Goal: Find specific page/section: Find specific page/section

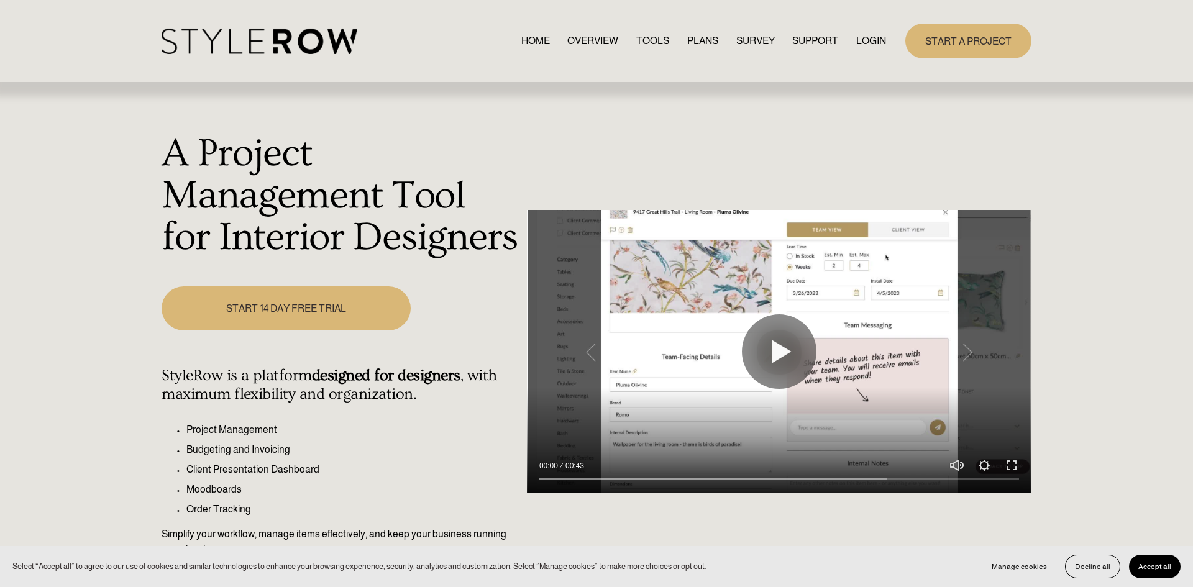
click at [862, 34] on link "LOGIN" at bounding box center [871, 40] width 30 height 17
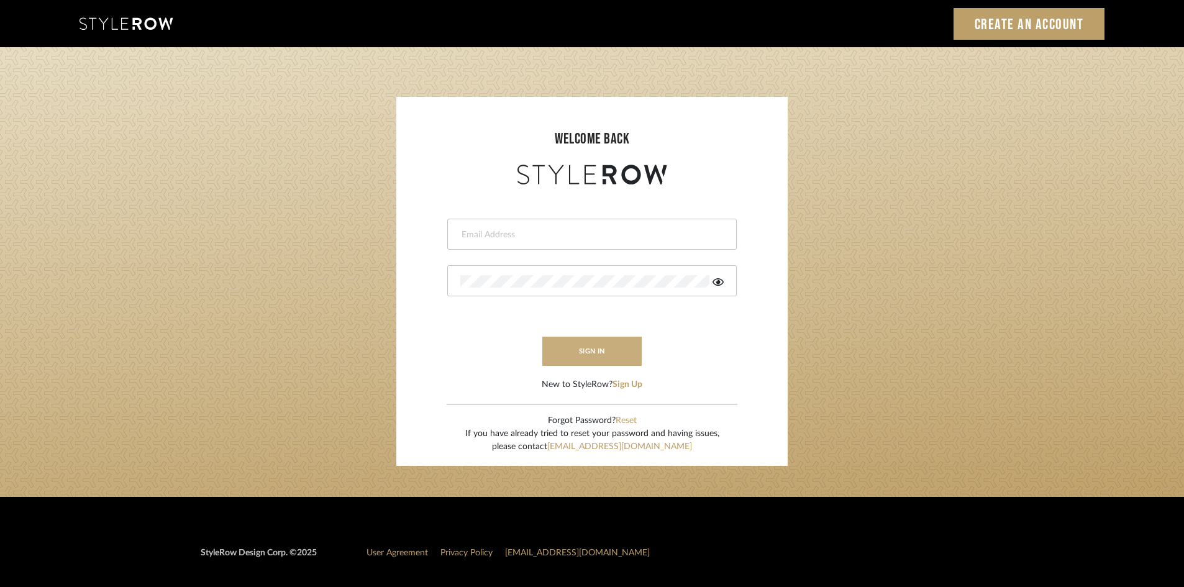
type input "intern@meyerinteriors.com"
click at [590, 345] on button "sign in" at bounding box center [591, 351] width 99 height 29
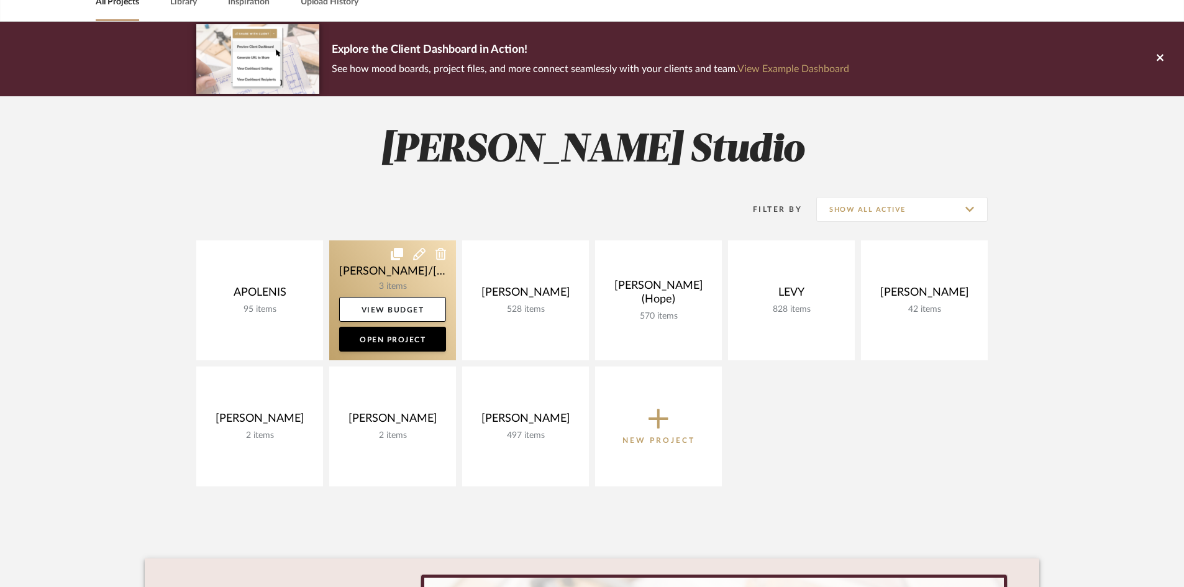
scroll to position [71, 0]
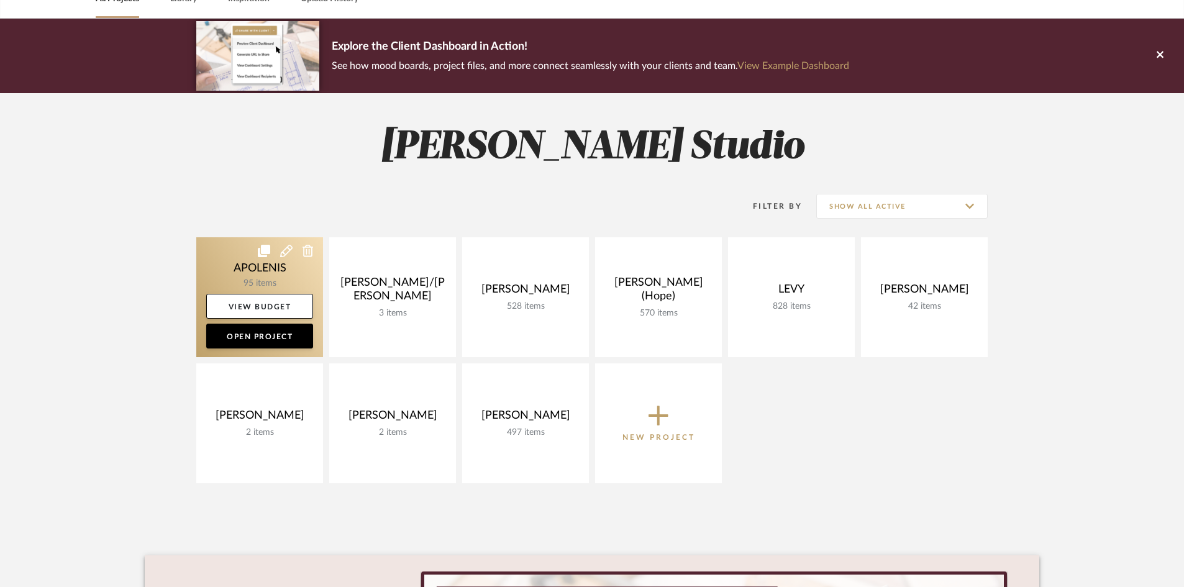
click at [234, 272] on link at bounding box center [259, 297] width 127 height 120
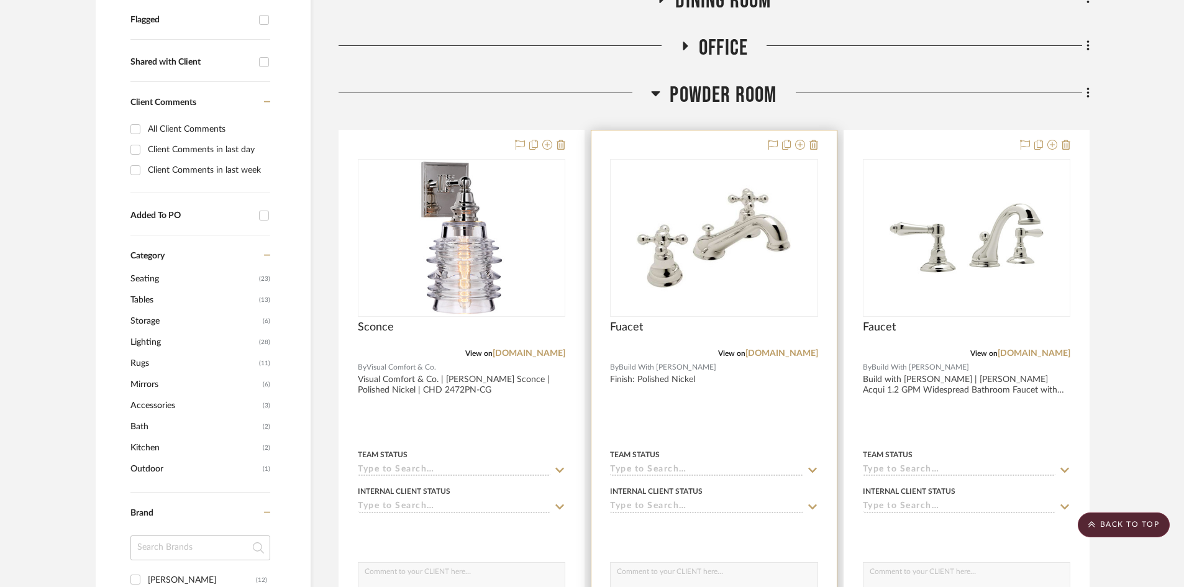
scroll to position [225, 0]
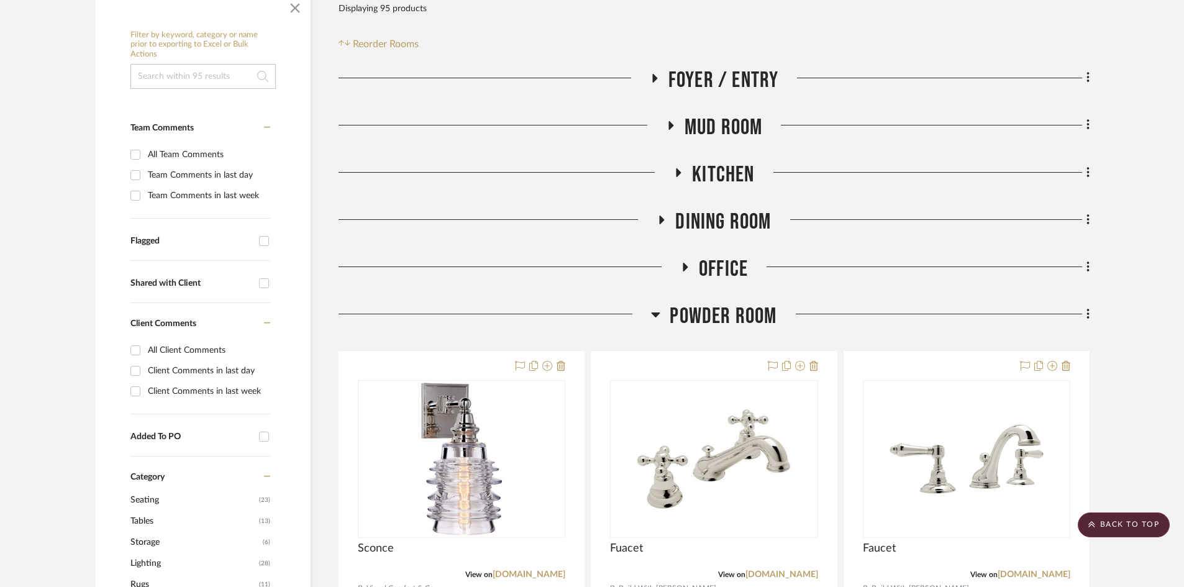
click at [655, 316] on icon at bounding box center [656, 315] width 9 height 5
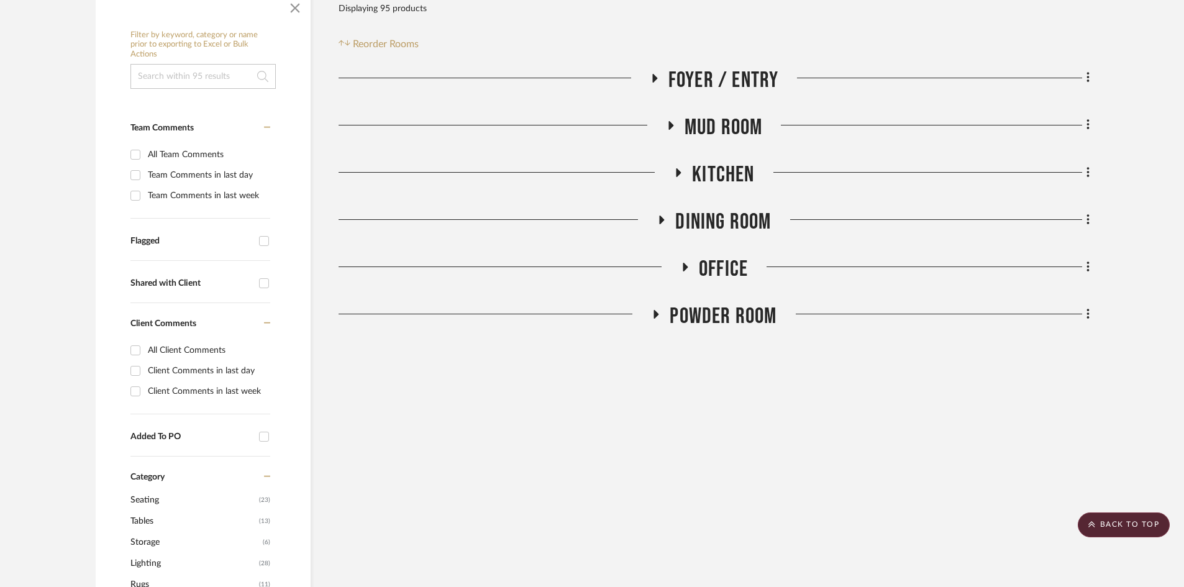
click at [682, 175] on icon at bounding box center [678, 172] width 15 height 9
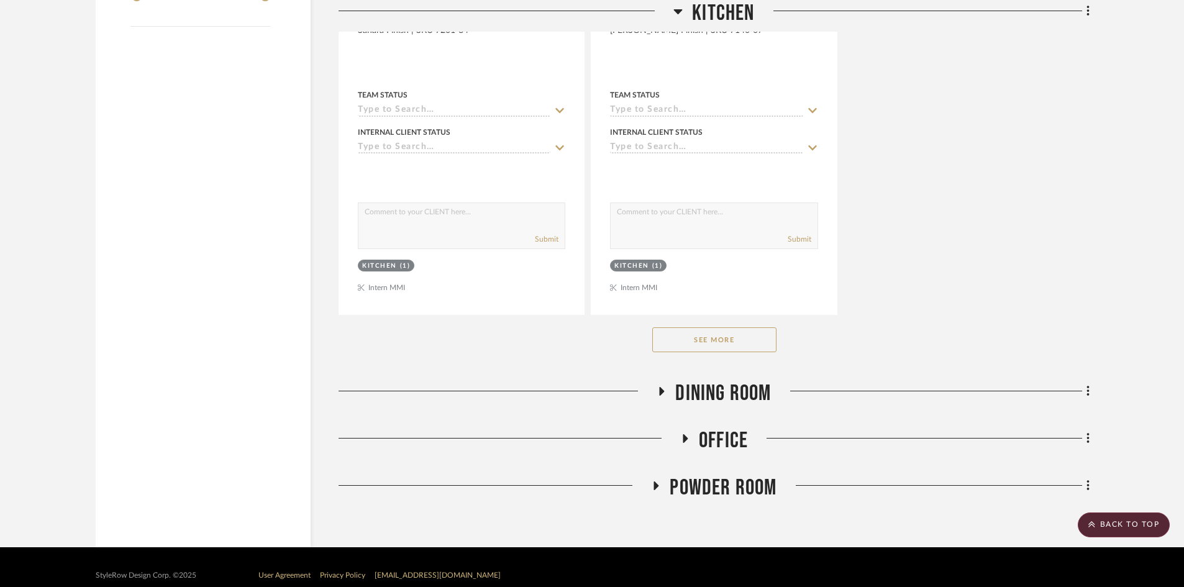
scroll to position [1783, 0]
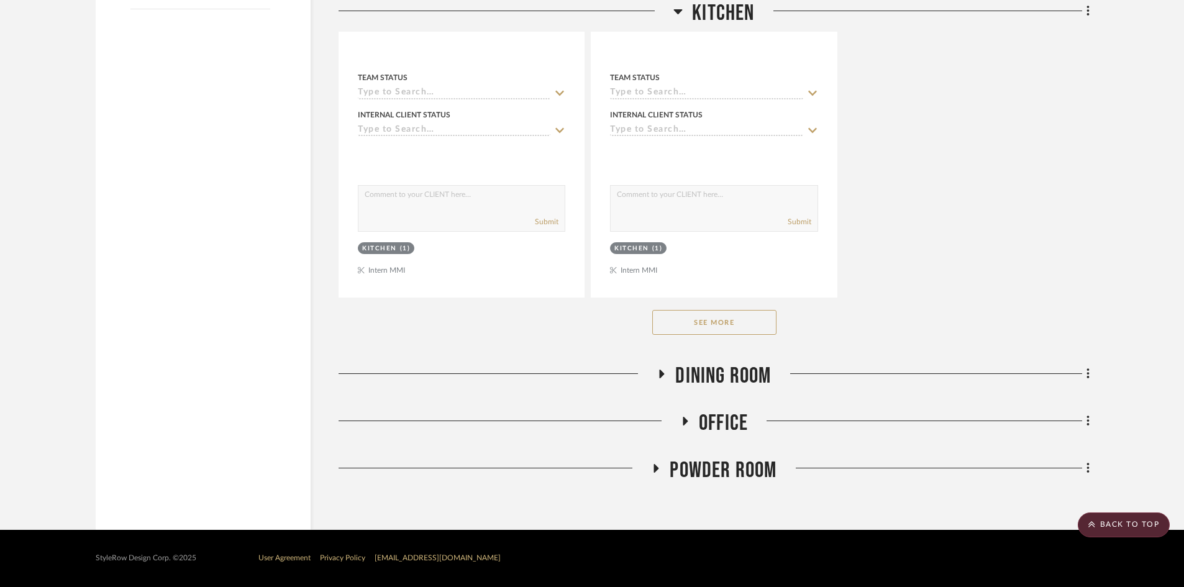
click at [757, 319] on button "See More" at bounding box center [714, 322] width 124 height 25
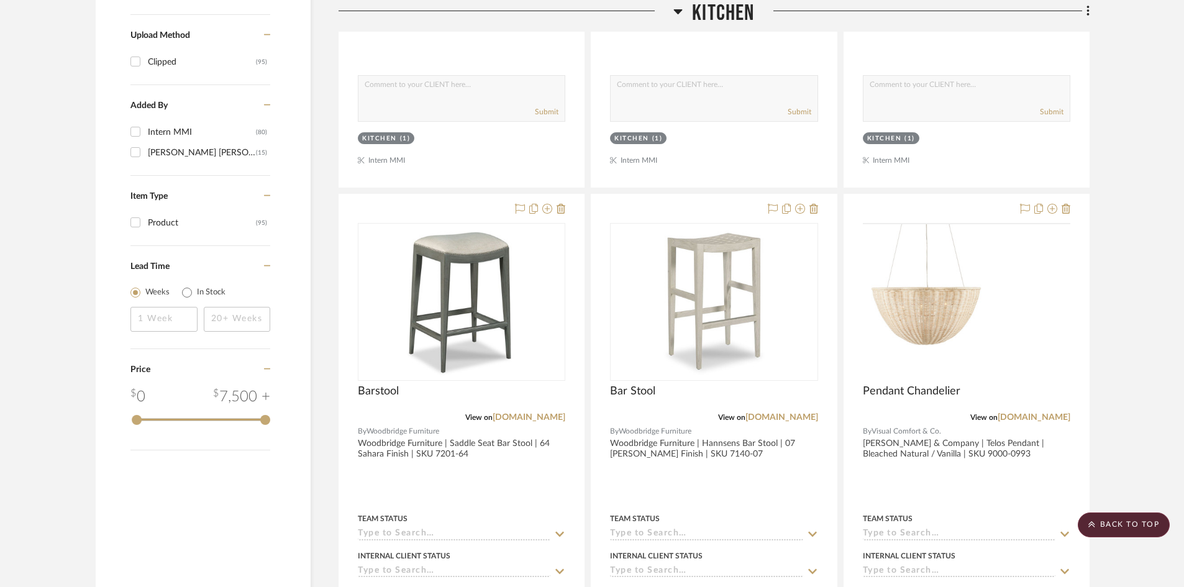
scroll to position [1354, 0]
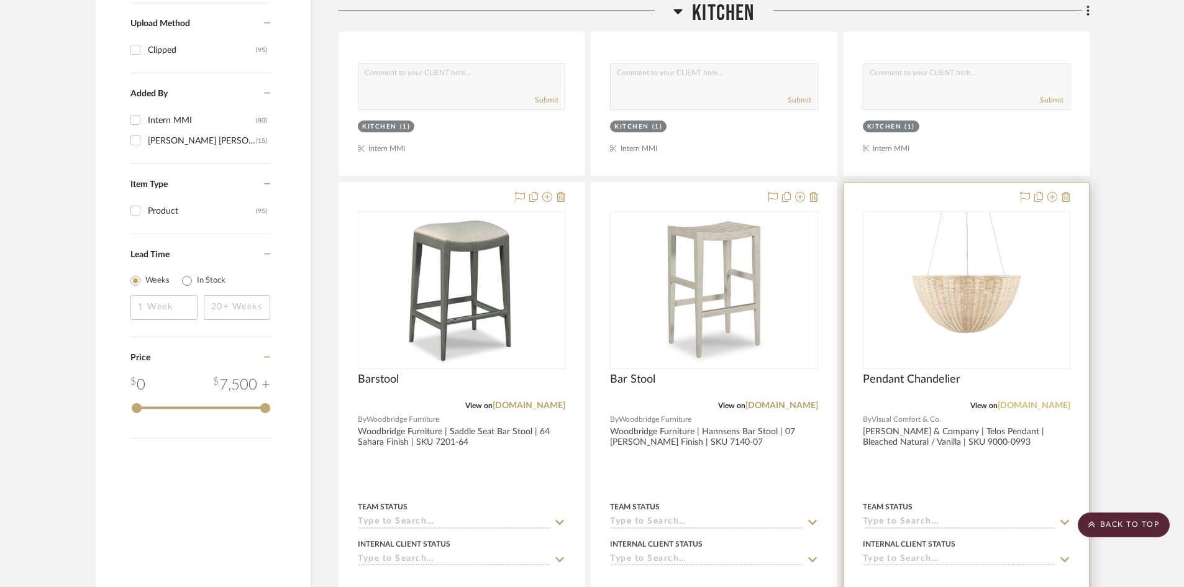
click at [1036, 409] on link "[DOMAIN_NAME]" at bounding box center [1034, 405] width 73 height 9
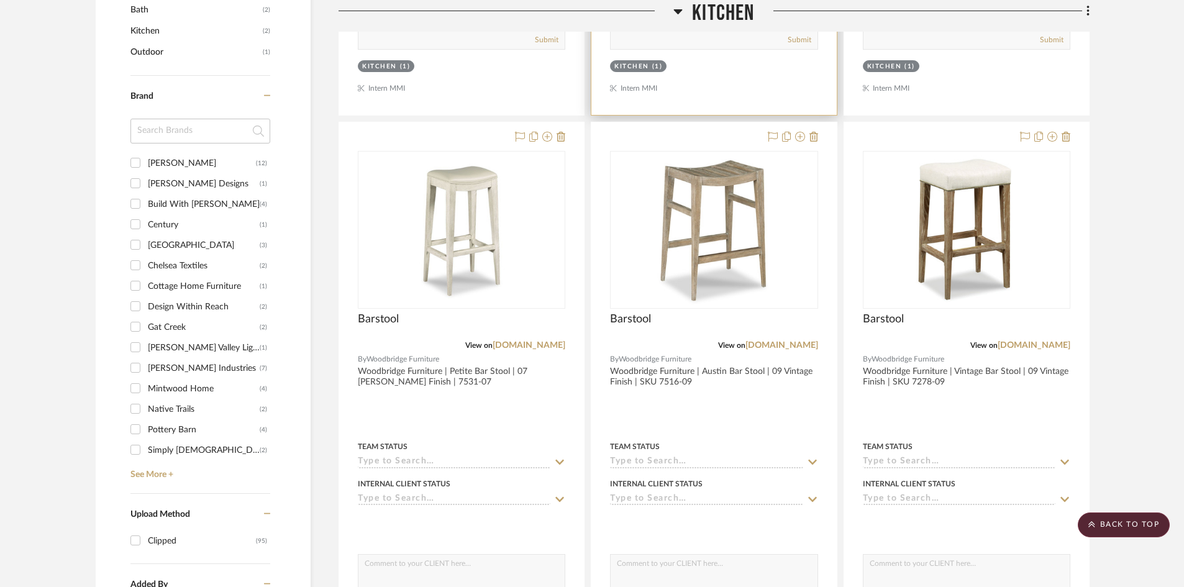
scroll to position [875, 0]
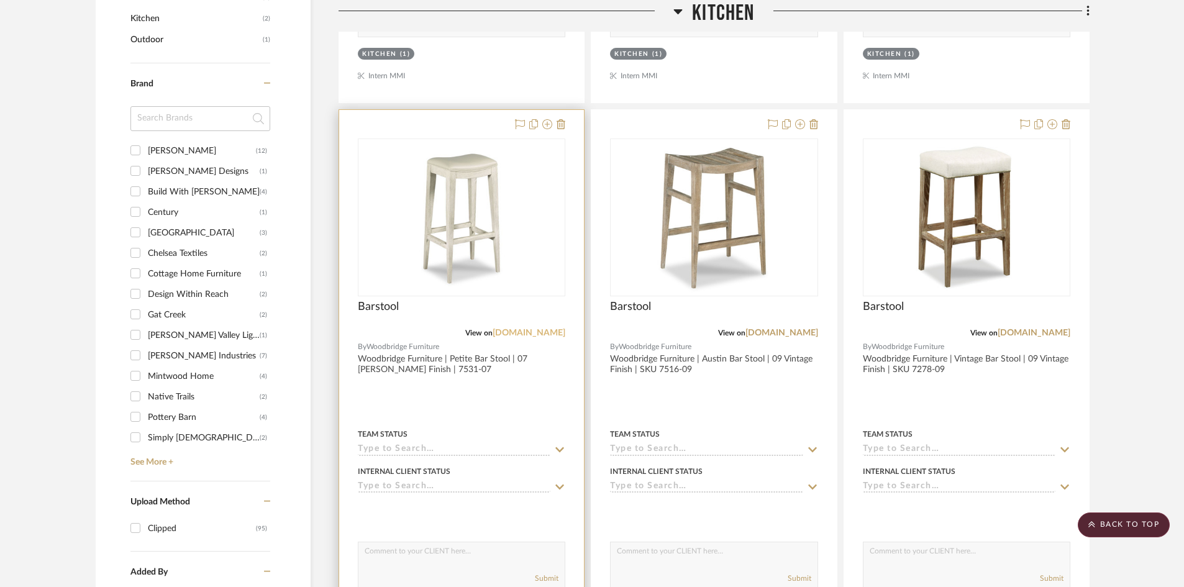
click at [537, 332] on link "woodbridgefurniture.com" at bounding box center [529, 333] width 73 height 9
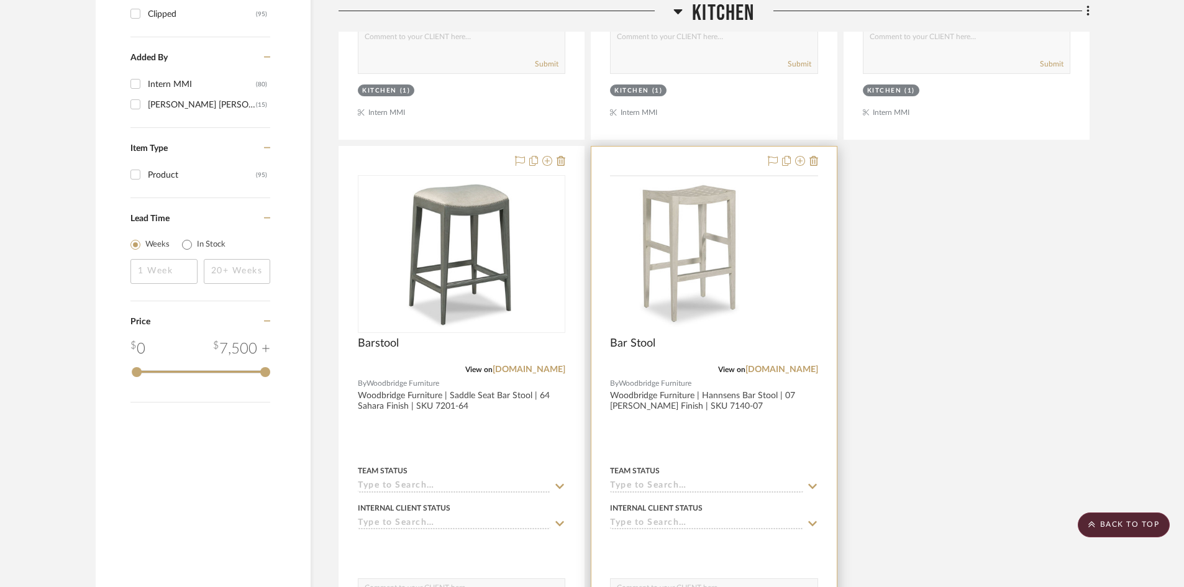
scroll to position [1783, 0]
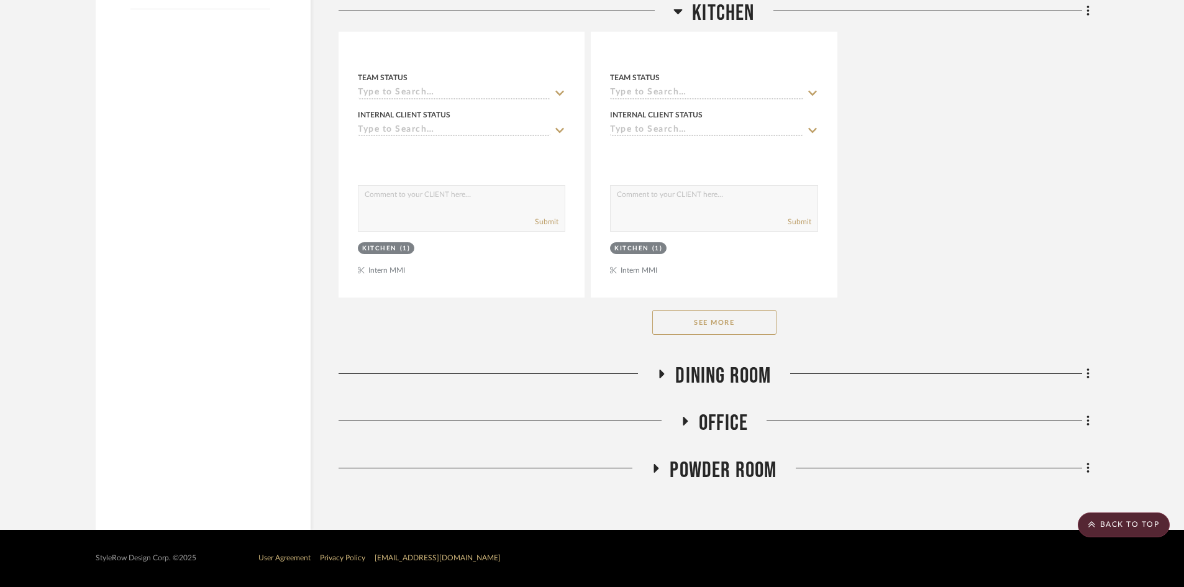
click at [727, 317] on button "See More" at bounding box center [714, 322] width 124 height 25
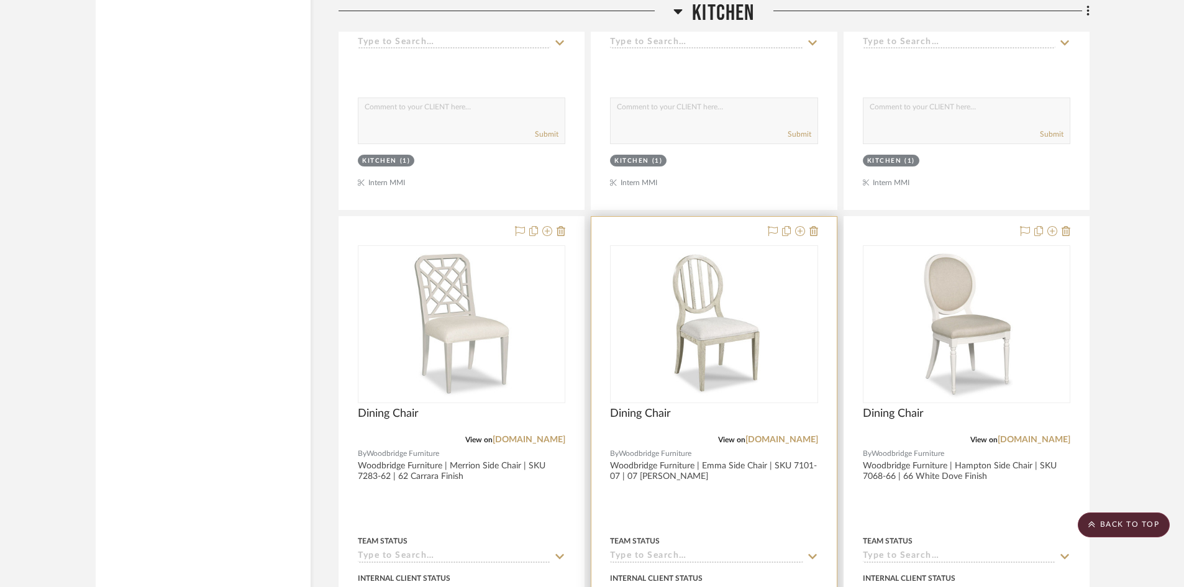
scroll to position [3630, 0]
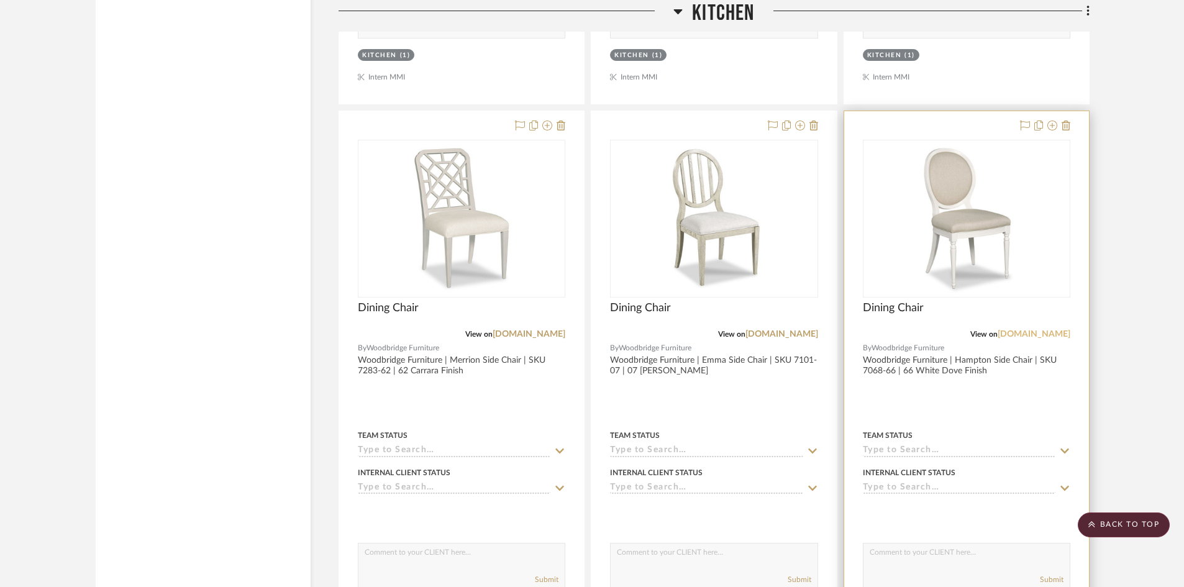
click at [1020, 333] on link "[DOMAIN_NAME]" at bounding box center [1034, 334] width 73 height 9
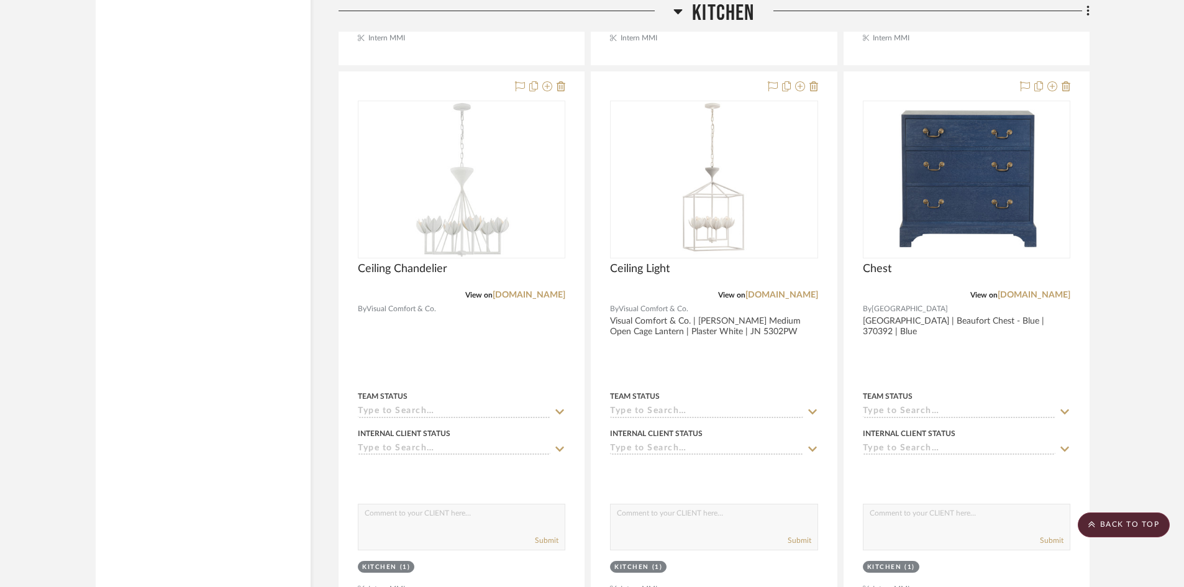
scroll to position [1994, 0]
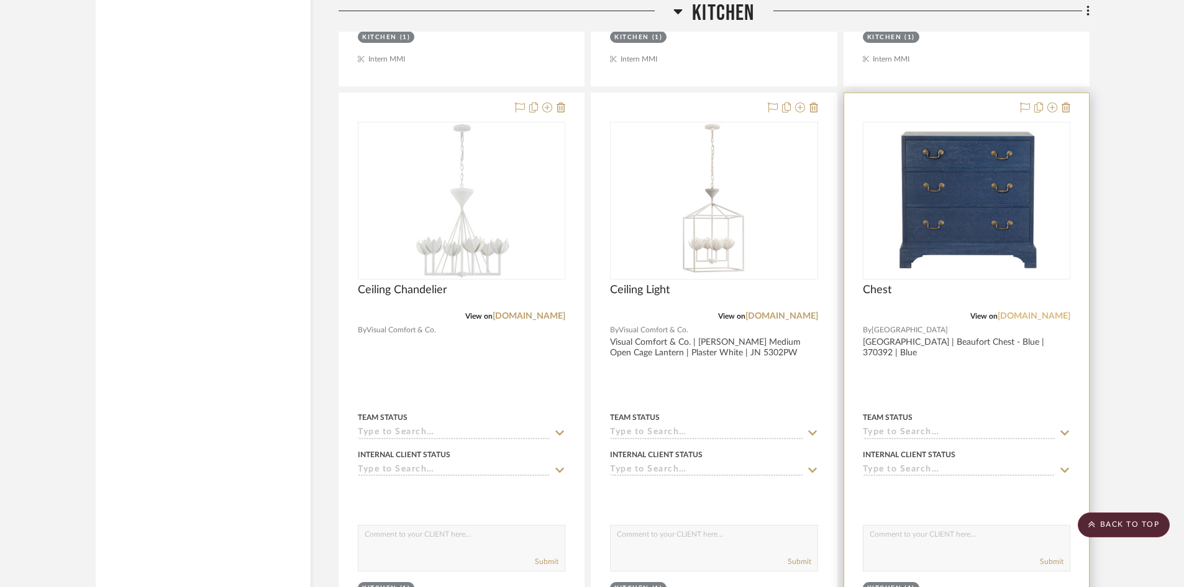
click at [1015, 316] on link "[DOMAIN_NAME]" at bounding box center [1034, 316] width 73 height 9
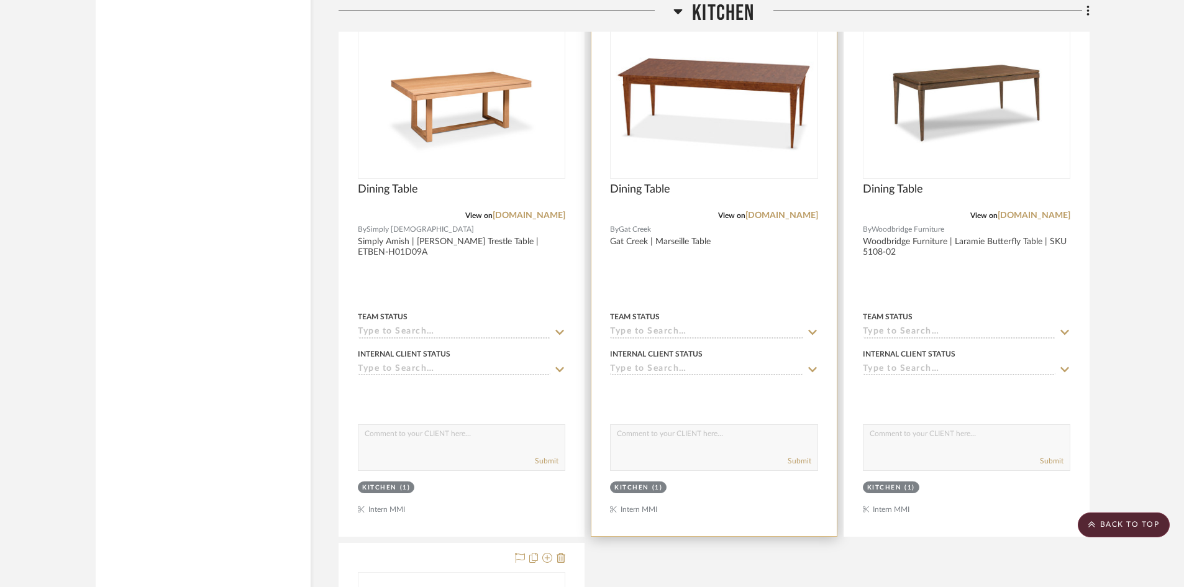
scroll to position [4272, 0]
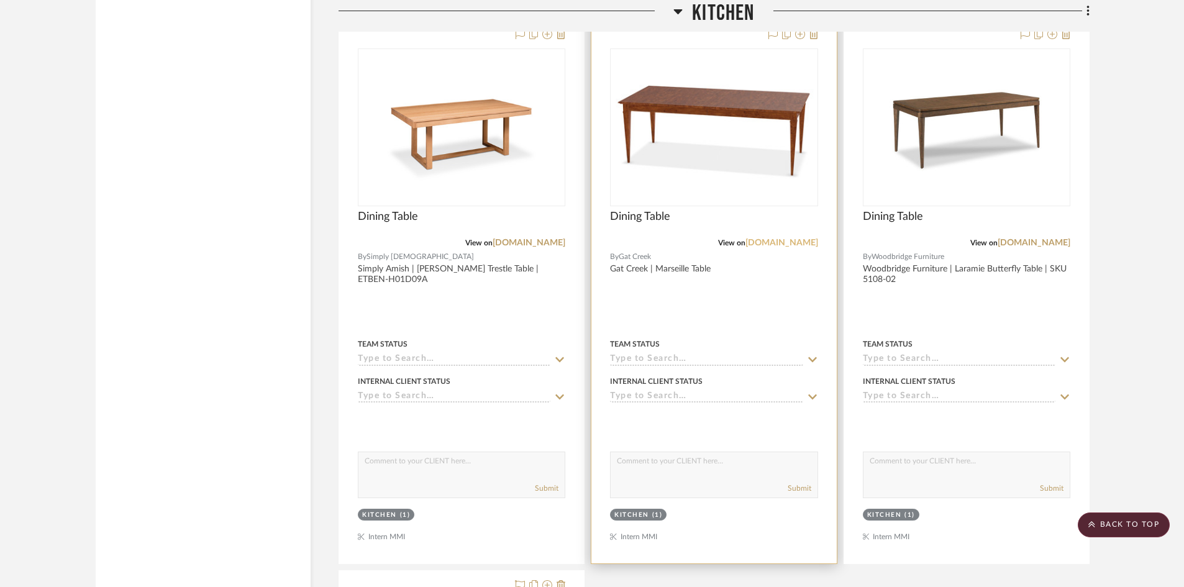
click at [787, 244] on link "[DOMAIN_NAME]" at bounding box center [782, 243] width 73 height 9
click at [729, 273] on div at bounding box center [713, 292] width 245 height 544
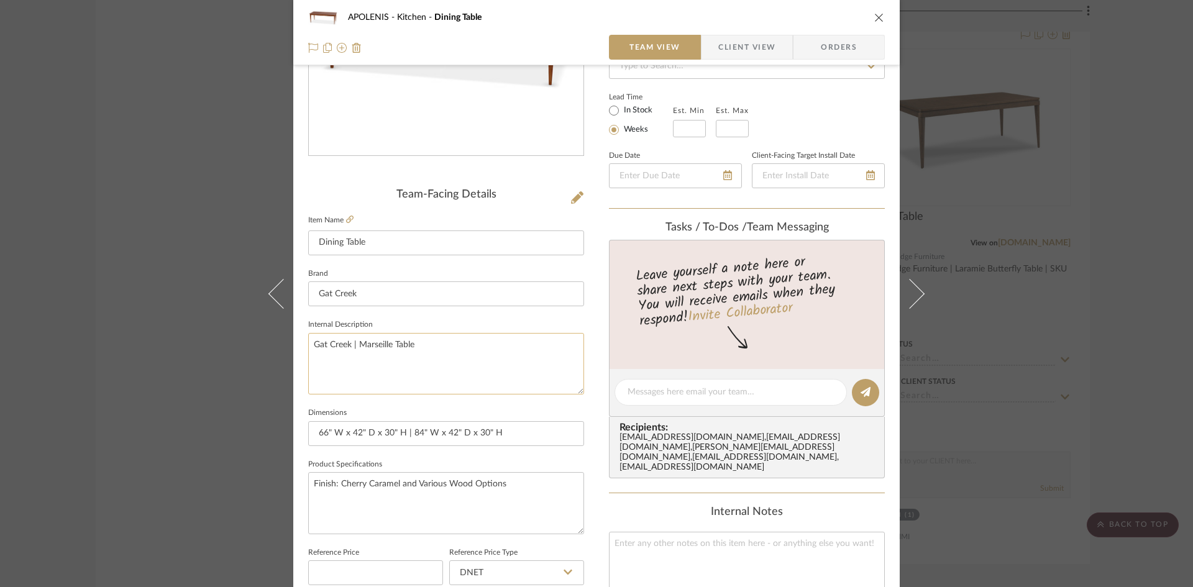
scroll to position [232, 0]
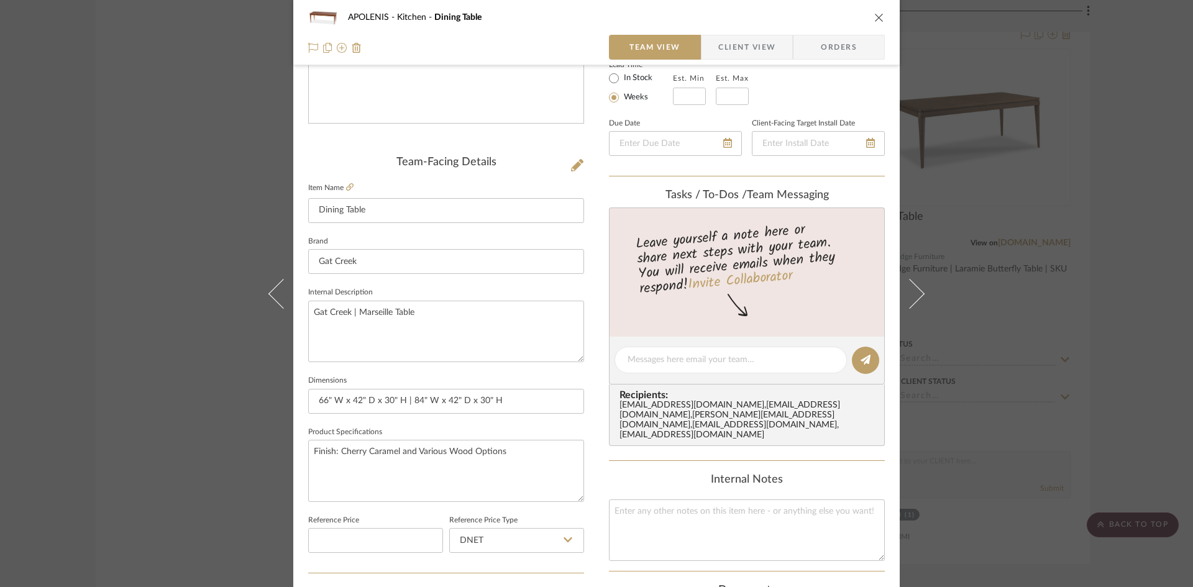
click at [165, 269] on div "APOLENIS Kitchen Dining Table Team View Client View Orders Team-Facing Details …" at bounding box center [596, 293] width 1193 height 587
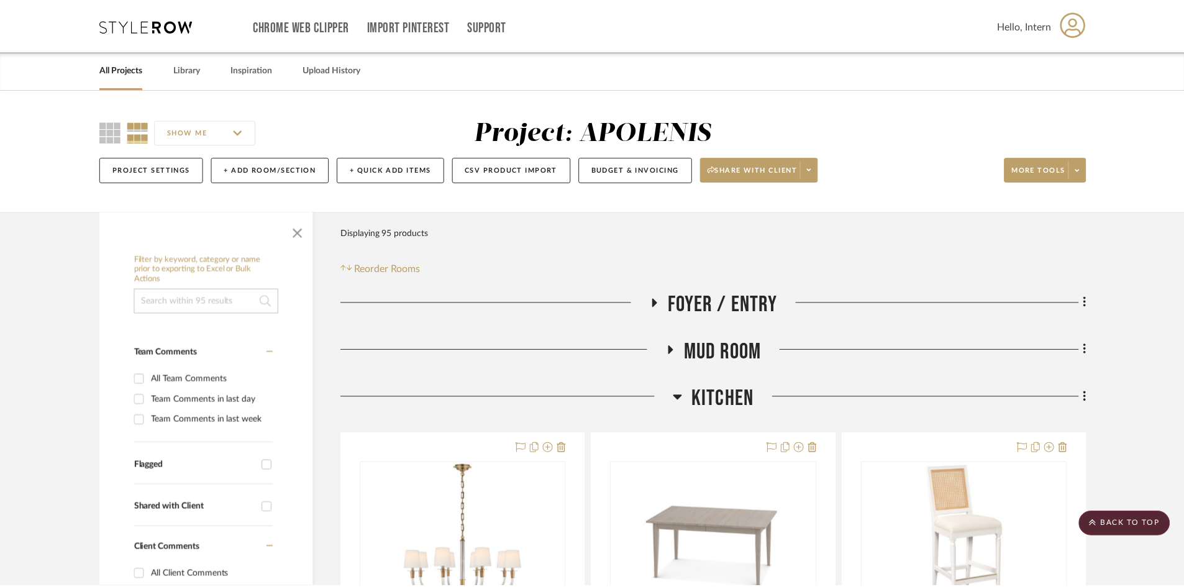
scroll to position [4272, 0]
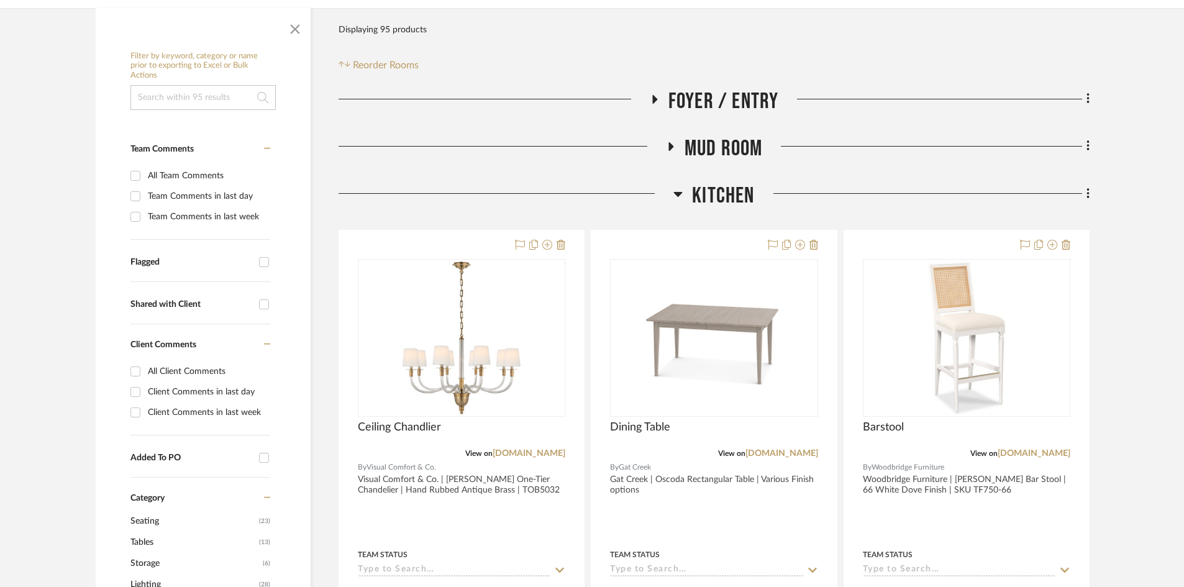
scroll to position [275, 0]
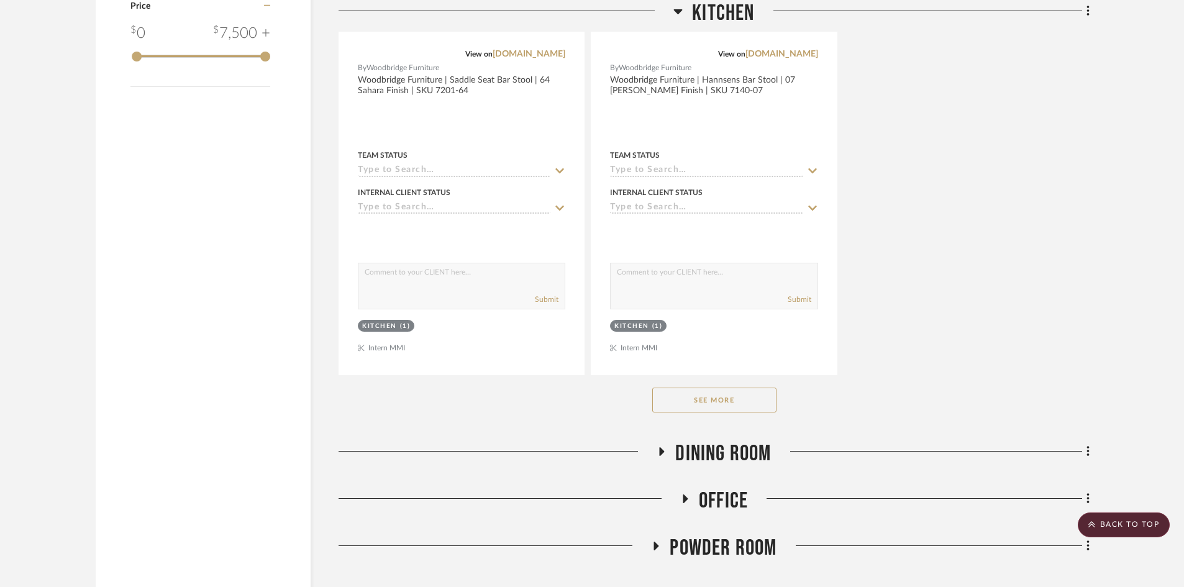
click at [723, 405] on button "See More" at bounding box center [714, 400] width 124 height 25
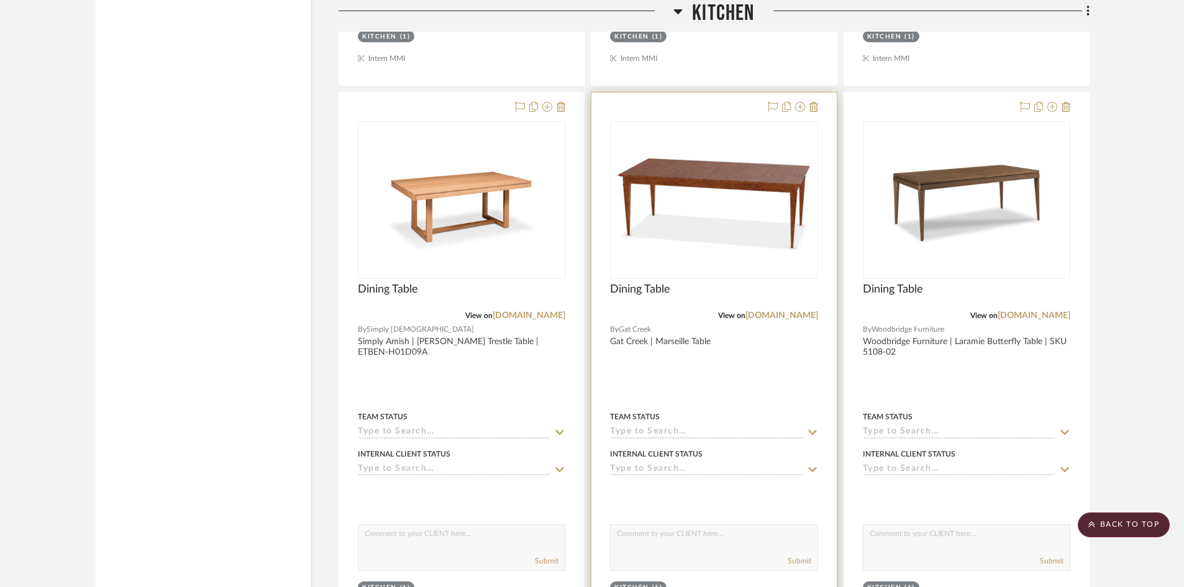
scroll to position [4210, 0]
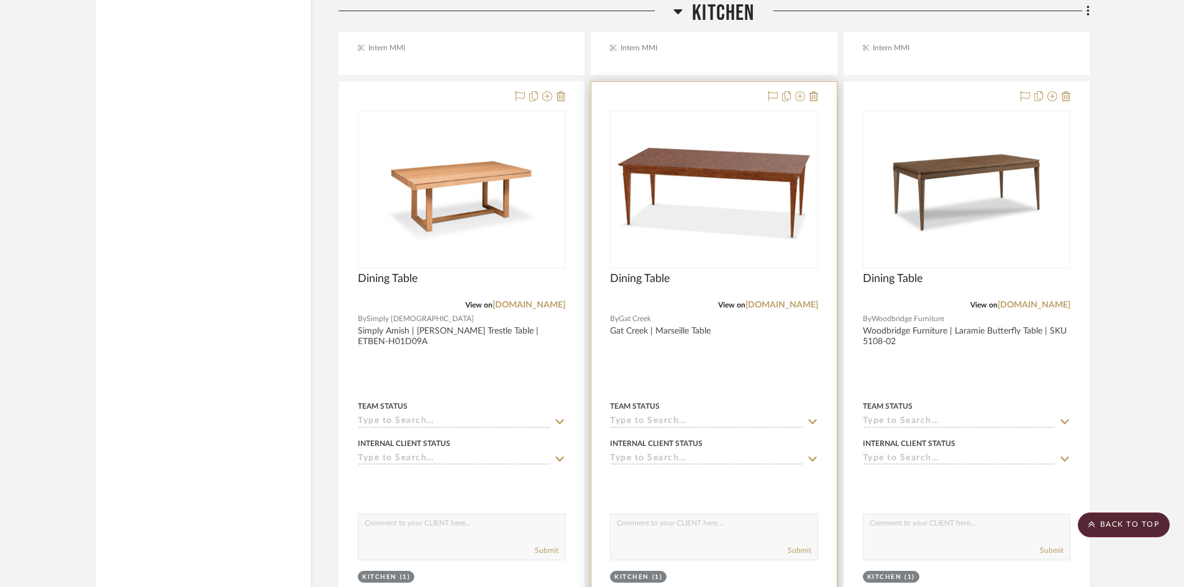
click at [682, 337] on div at bounding box center [713, 354] width 245 height 544
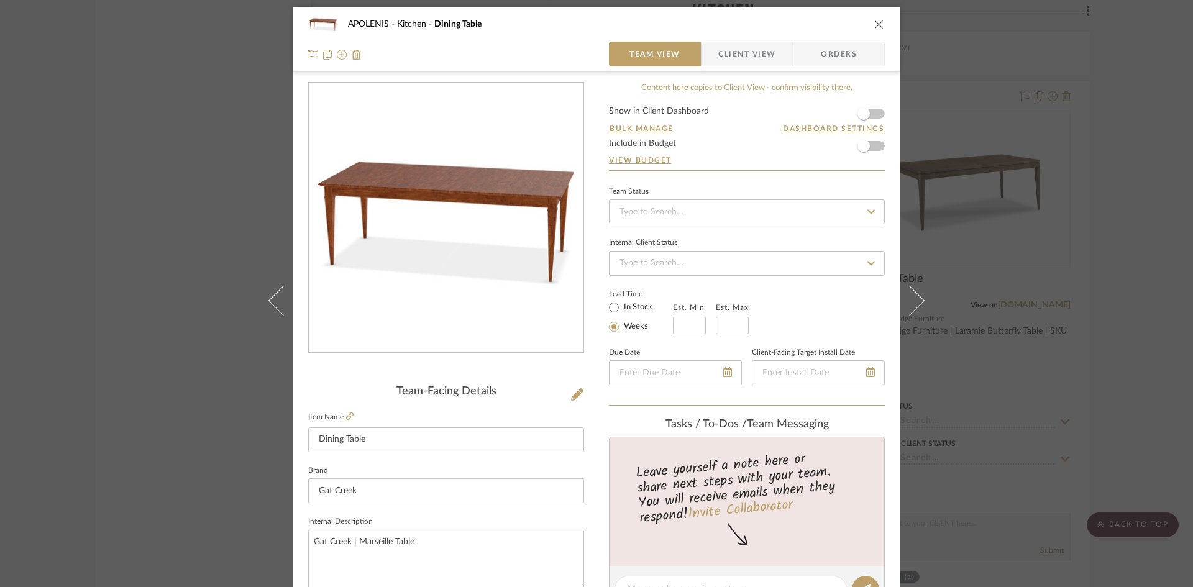
scroll to position [0, 0]
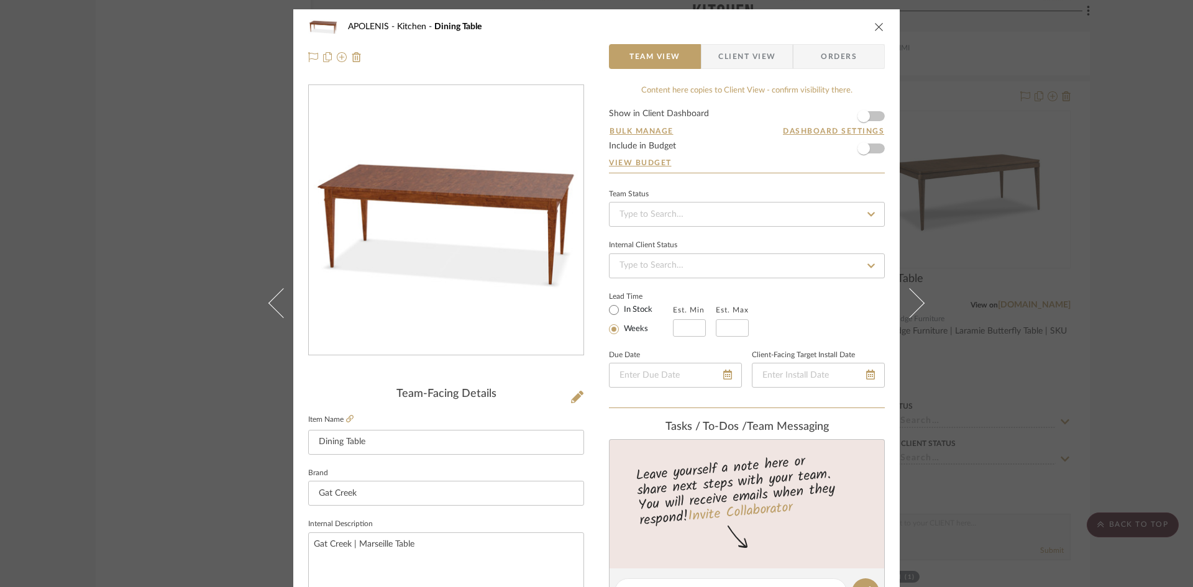
click at [880, 24] on button "close" at bounding box center [879, 26] width 11 height 11
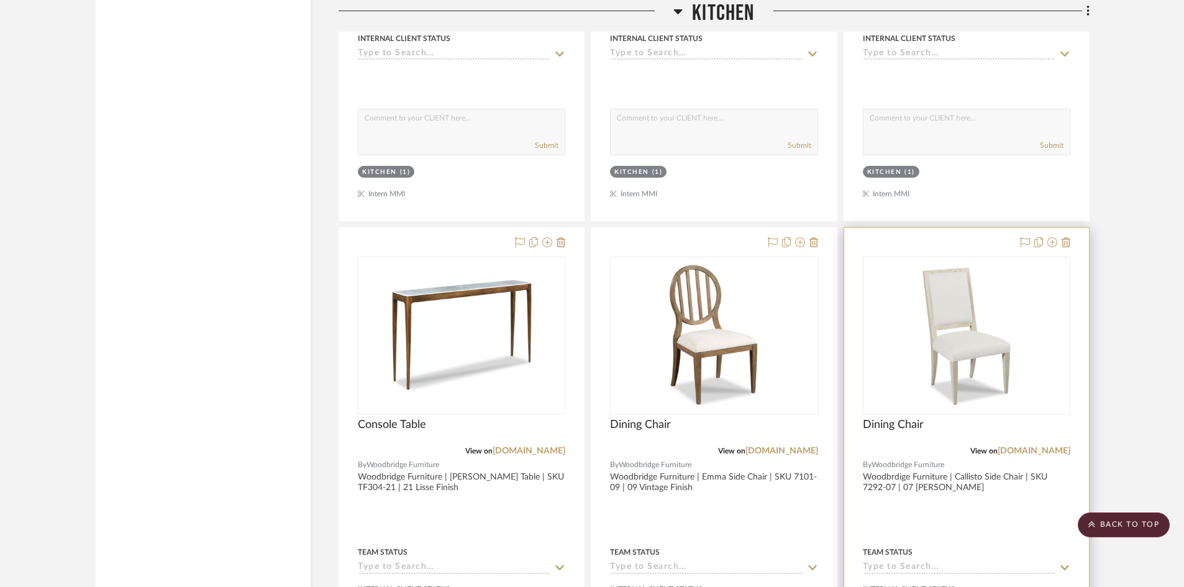
scroll to position [2806, 0]
